Goal: Task Accomplishment & Management: Manage account settings

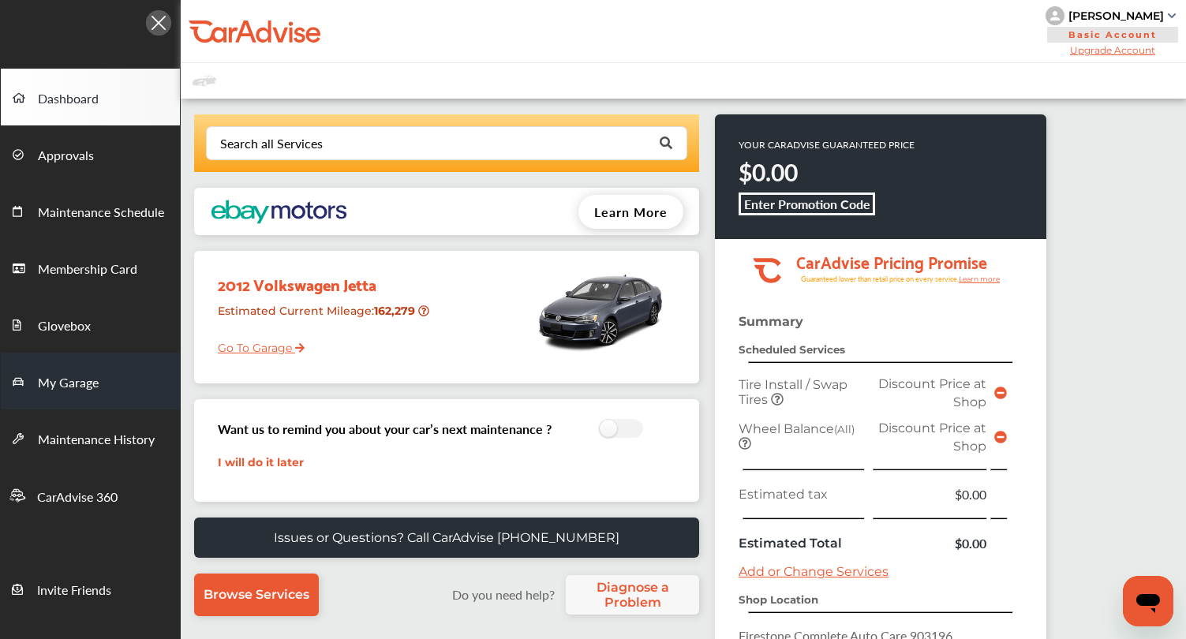
click at [100, 380] on link "My Garage" at bounding box center [90, 381] width 179 height 57
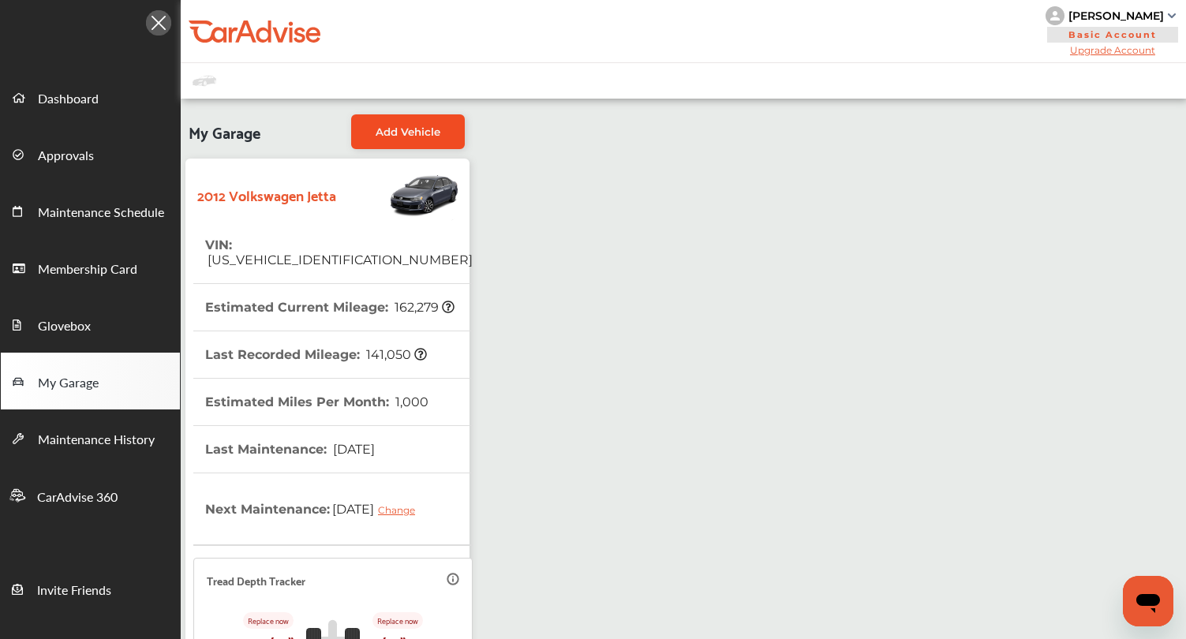
click at [424, 138] on link "Add Vehicle" at bounding box center [408, 131] width 114 height 35
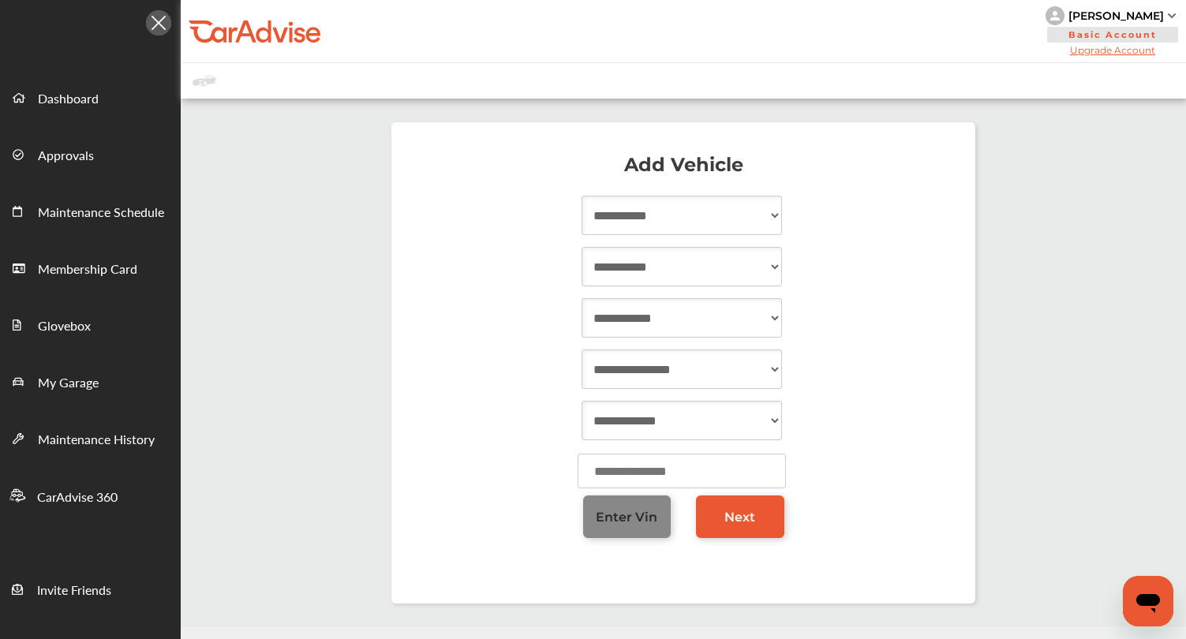
click at [613, 507] on link "Enter Vin" at bounding box center [627, 517] width 88 height 43
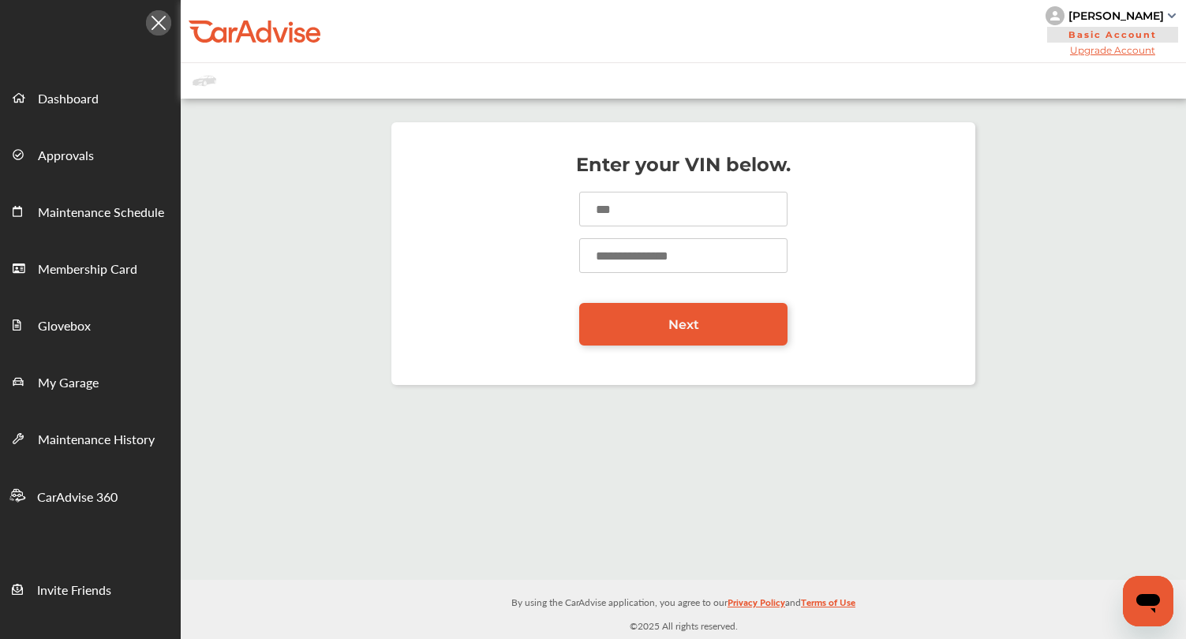
click at [596, 200] on input at bounding box center [683, 209] width 208 height 35
type input "**********"
click at [608, 249] on input "number" at bounding box center [683, 255] width 208 height 35
type input "*****"
click at [627, 322] on link "Next" at bounding box center [683, 324] width 208 height 43
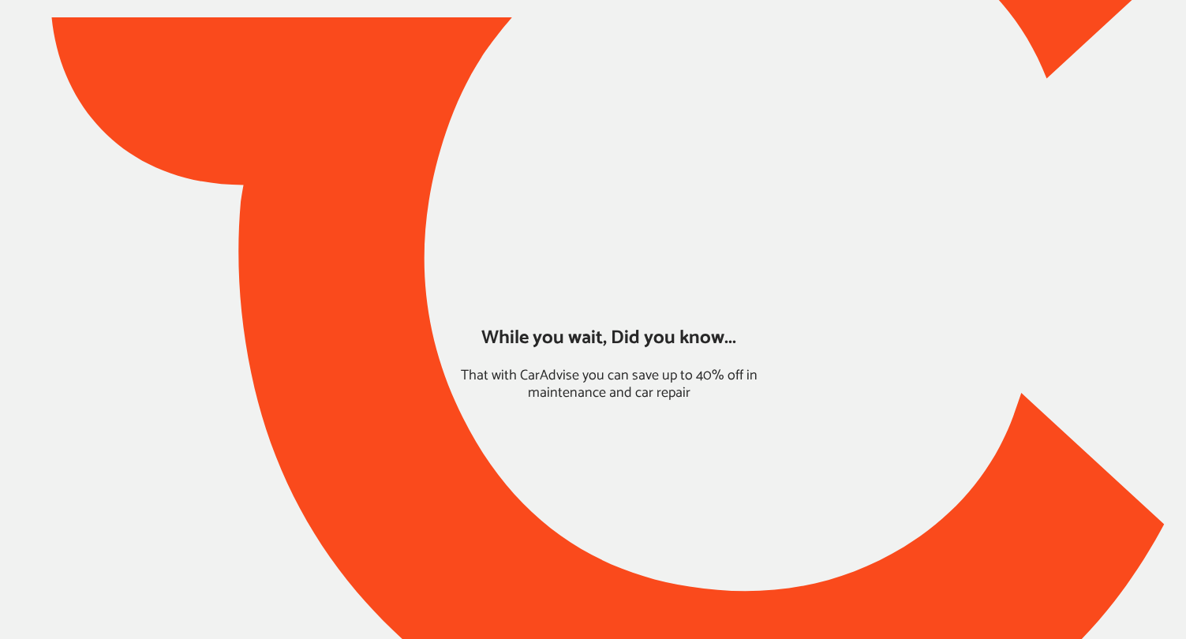
type input "*****"
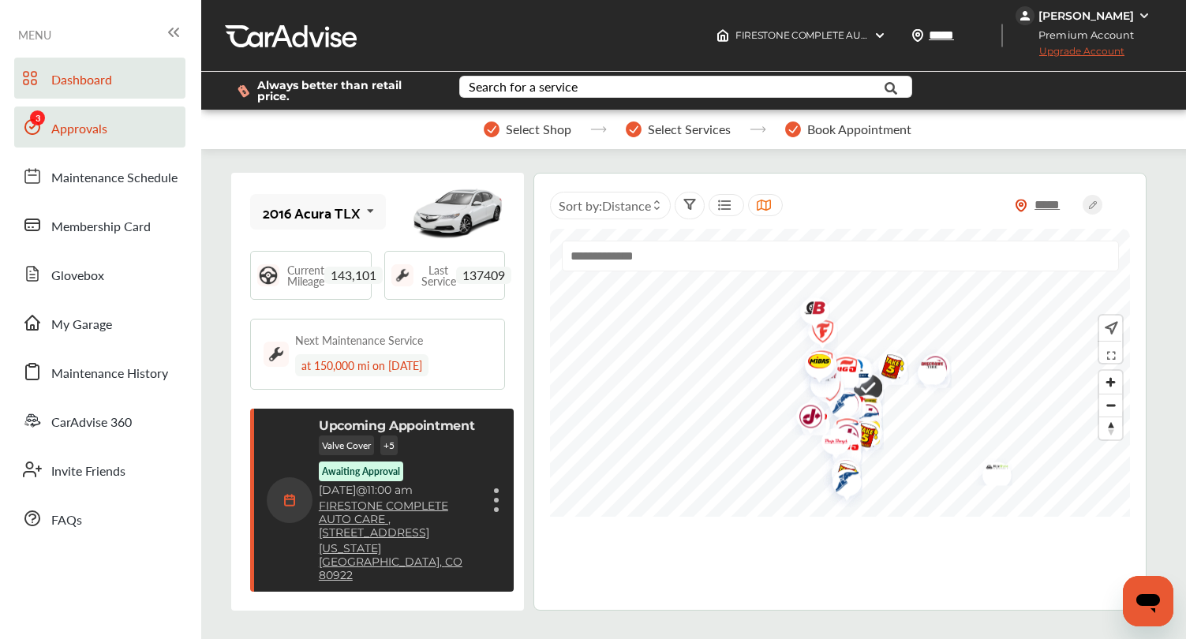
click at [88, 116] on link "Approvals" at bounding box center [99, 127] width 171 height 41
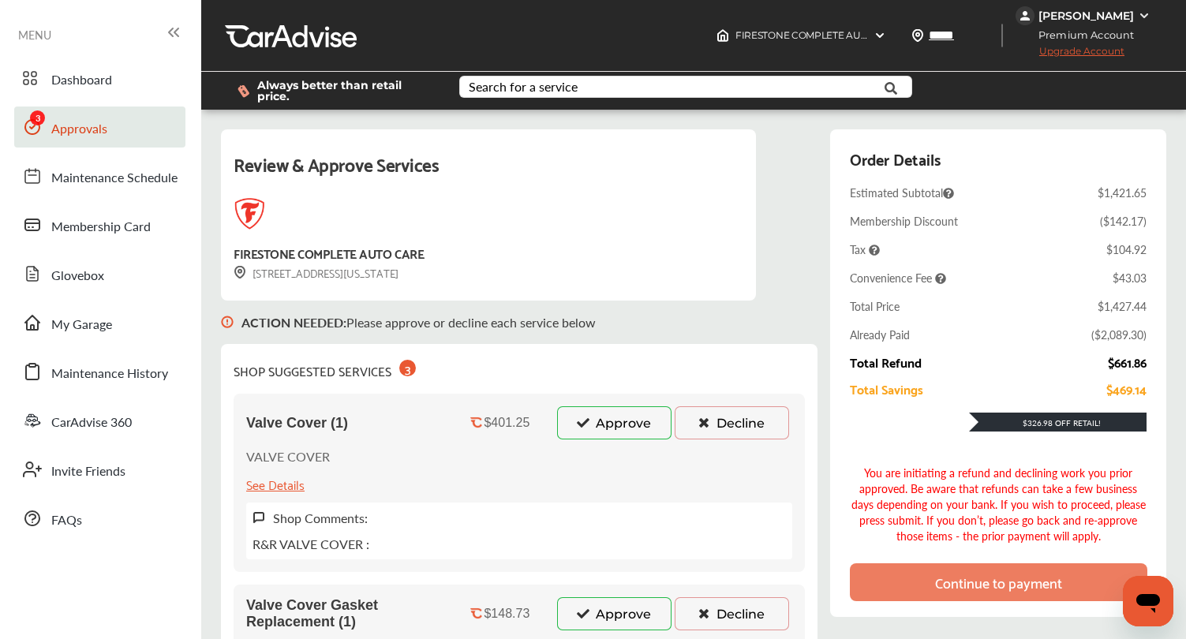
click at [590, 428] on icon at bounding box center [582, 422] width 15 height 11
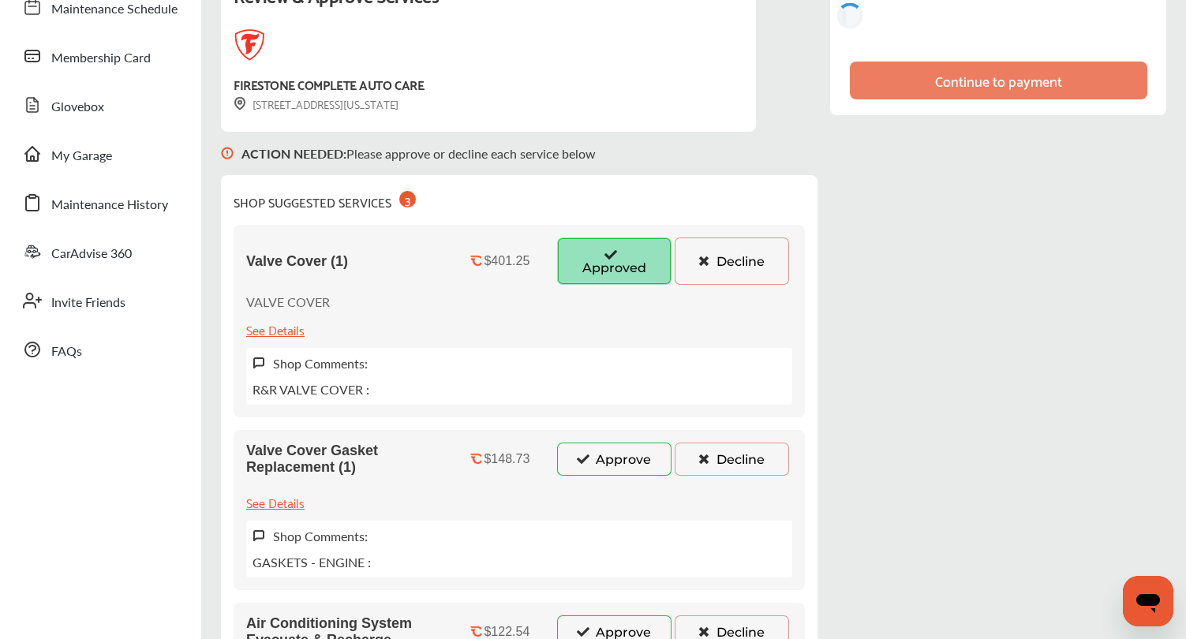
click at [588, 453] on icon at bounding box center [582, 458] width 15 height 11
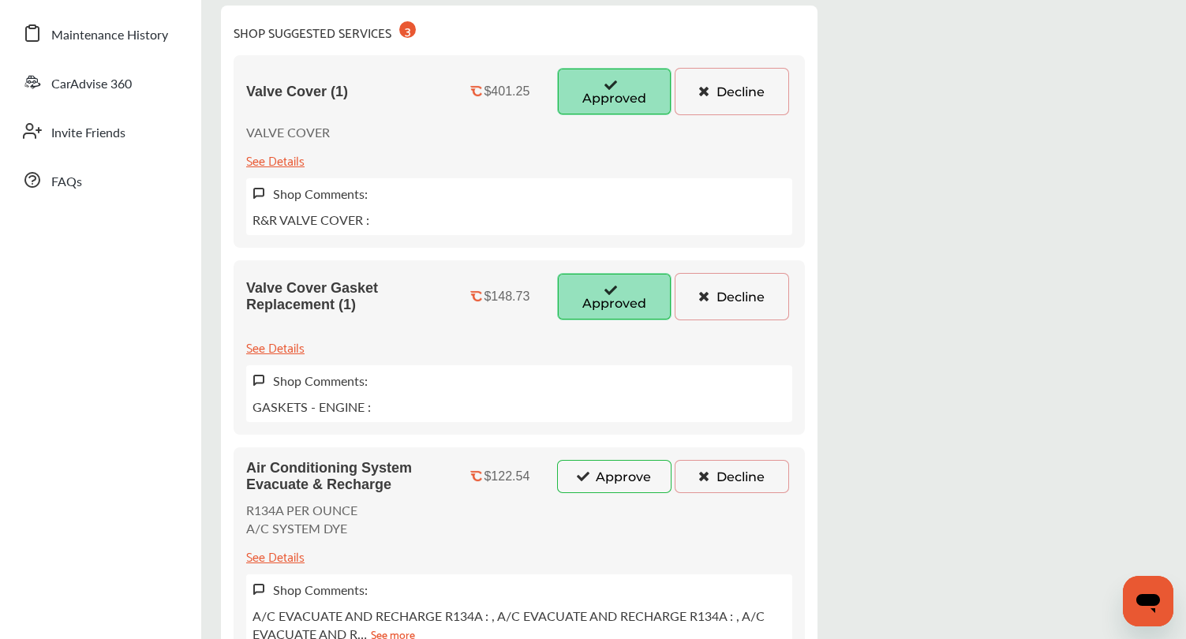
click at [579, 472] on icon at bounding box center [582, 475] width 15 height 11
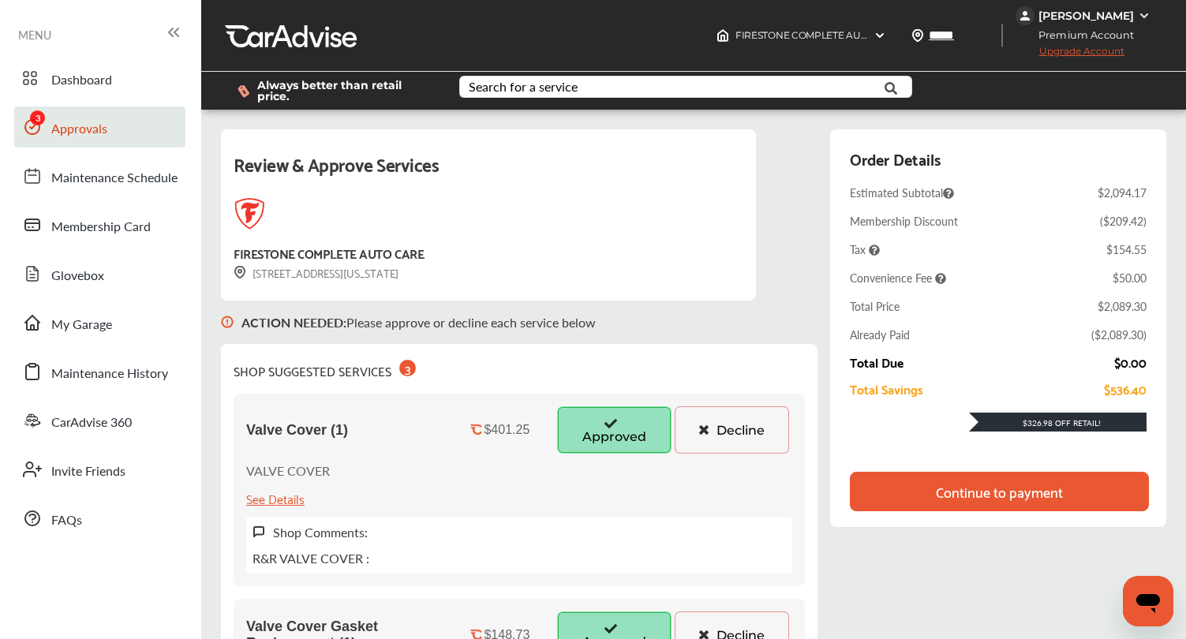
click at [890, 489] on div "Continue to payment" at bounding box center [999, 491] width 299 height 39
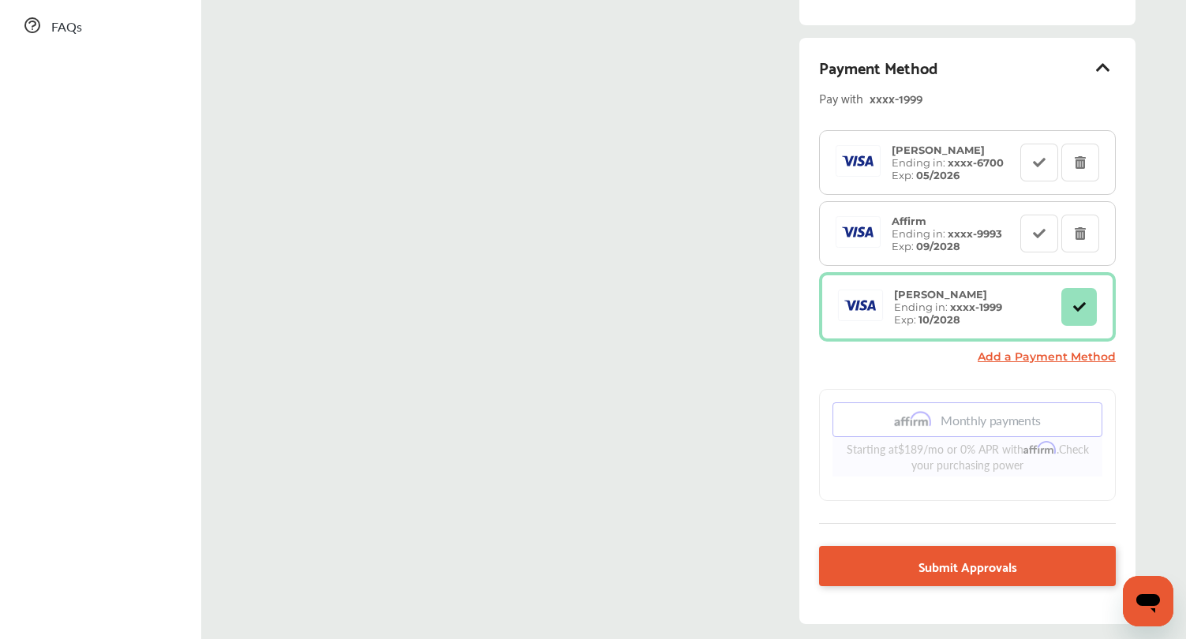
scroll to position [511, 0]
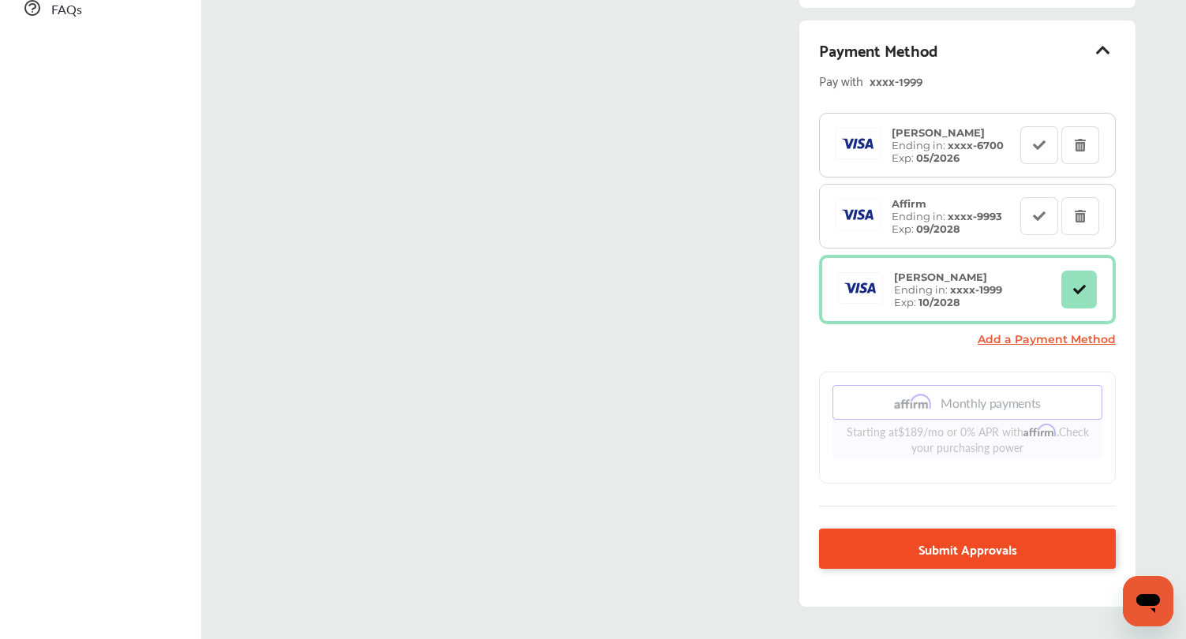
click at [917, 556] on link "Submit Approvals" at bounding box center [967, 549] width 297 height 40
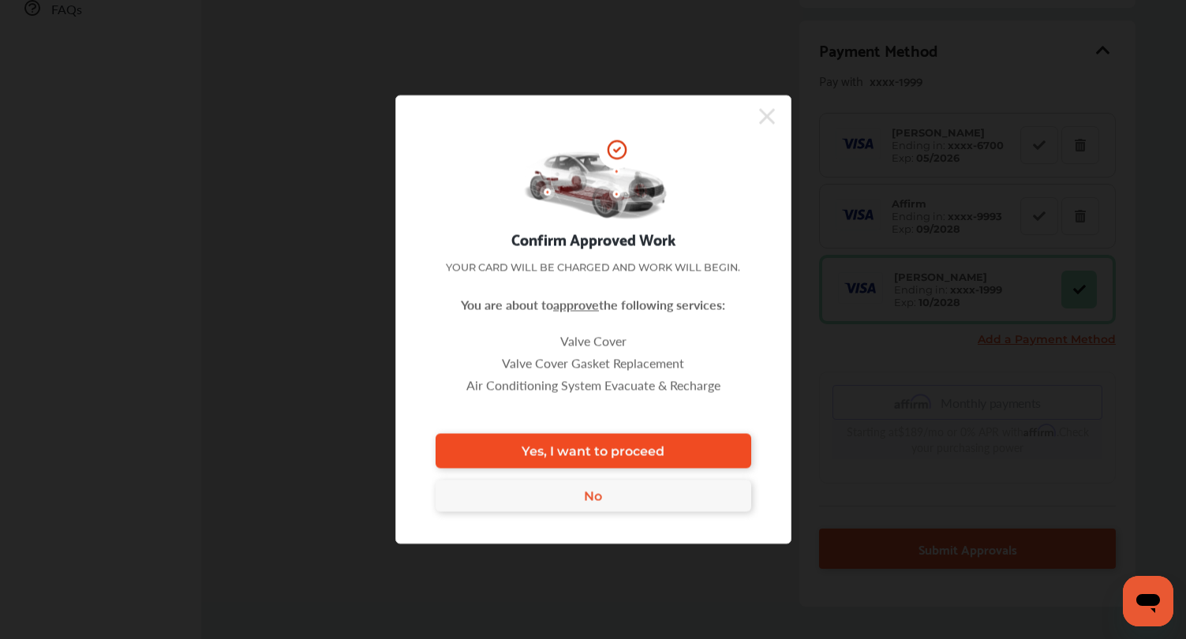
click at [665, 442] on link "Yes, I want to proceed" at bounding box center [594, 451] width 316 height 35
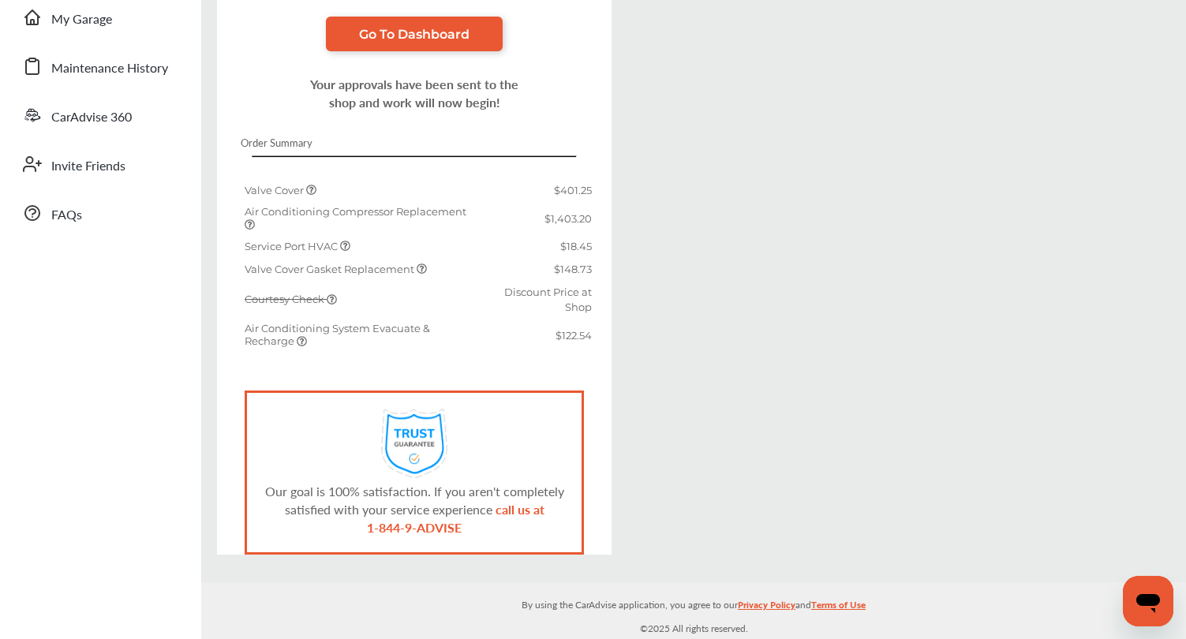
scroll to position [303, 0]
